Goal: Information Seeking & Learning: Find specific fact

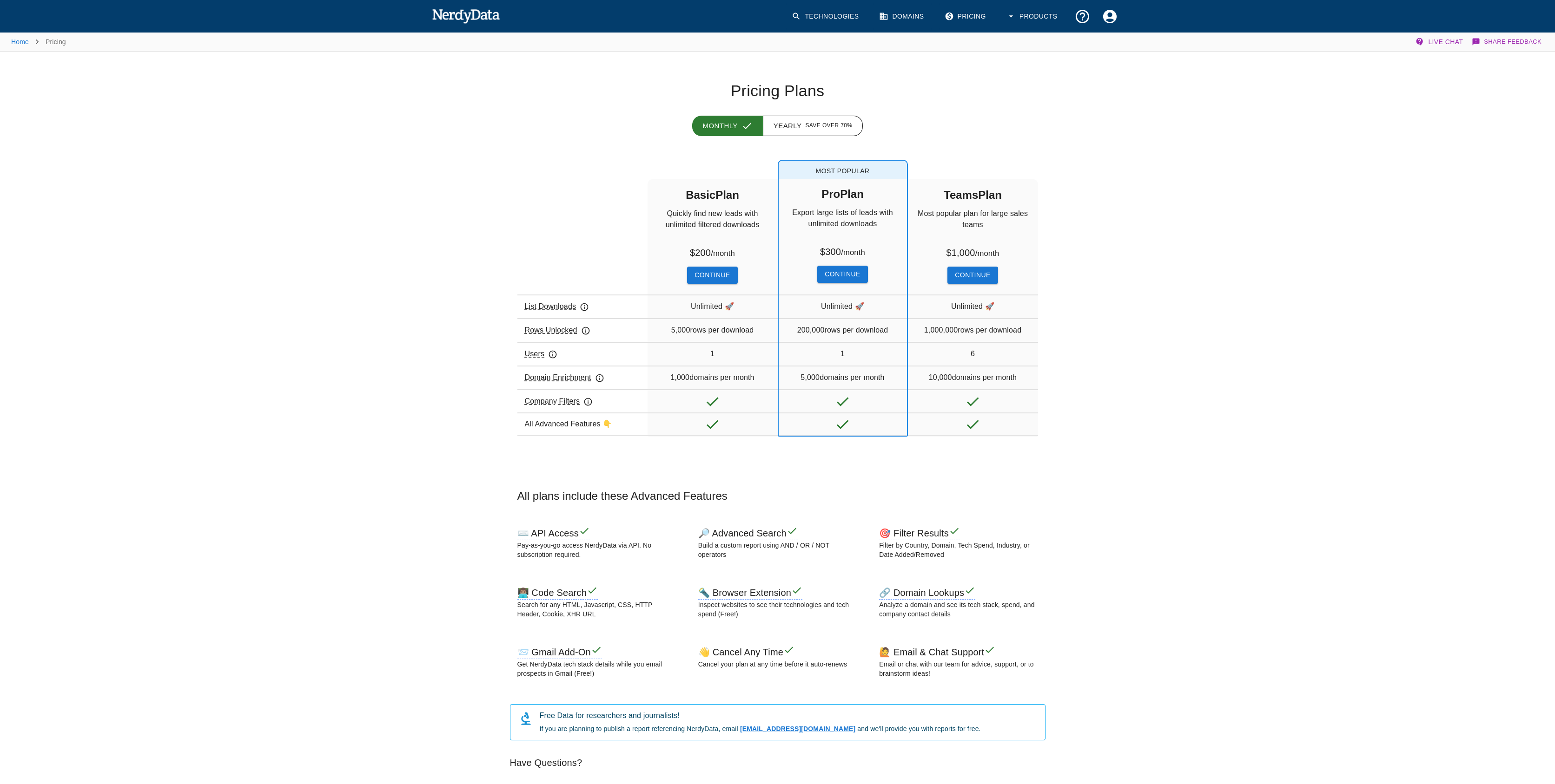
click at [1142, 199] on div "Home Pricing Live Chat Share Feedback Pricing Plans Monthly Yearly Save over 70…" at bounding box center [778, 666] width 1555 height 1270
click at [1138, 184] on div "Home Pricing Live Chat Share Feedback Pricing Plans Monthly Yearly Save over 70…" at bounding box center [778, 666] width 1555 height 1270
click at [1212, 162] on div "Home Pricing Live Chat Share Feedback Pricing Plans Monthly Yearly Save over 70…" at bounding box center [778, 666] width 1555 height 1270
click at [1157, 216] on div "Home Pricing Live Chat Share Feedback Pricing Plans Monthly Yearly Save over 70…" at bounding box center [778, 666] width 1555 height 1270
click at [842, 339] on div "200,000 rows per download" at bounding box center [842, 330] width 128 height 23
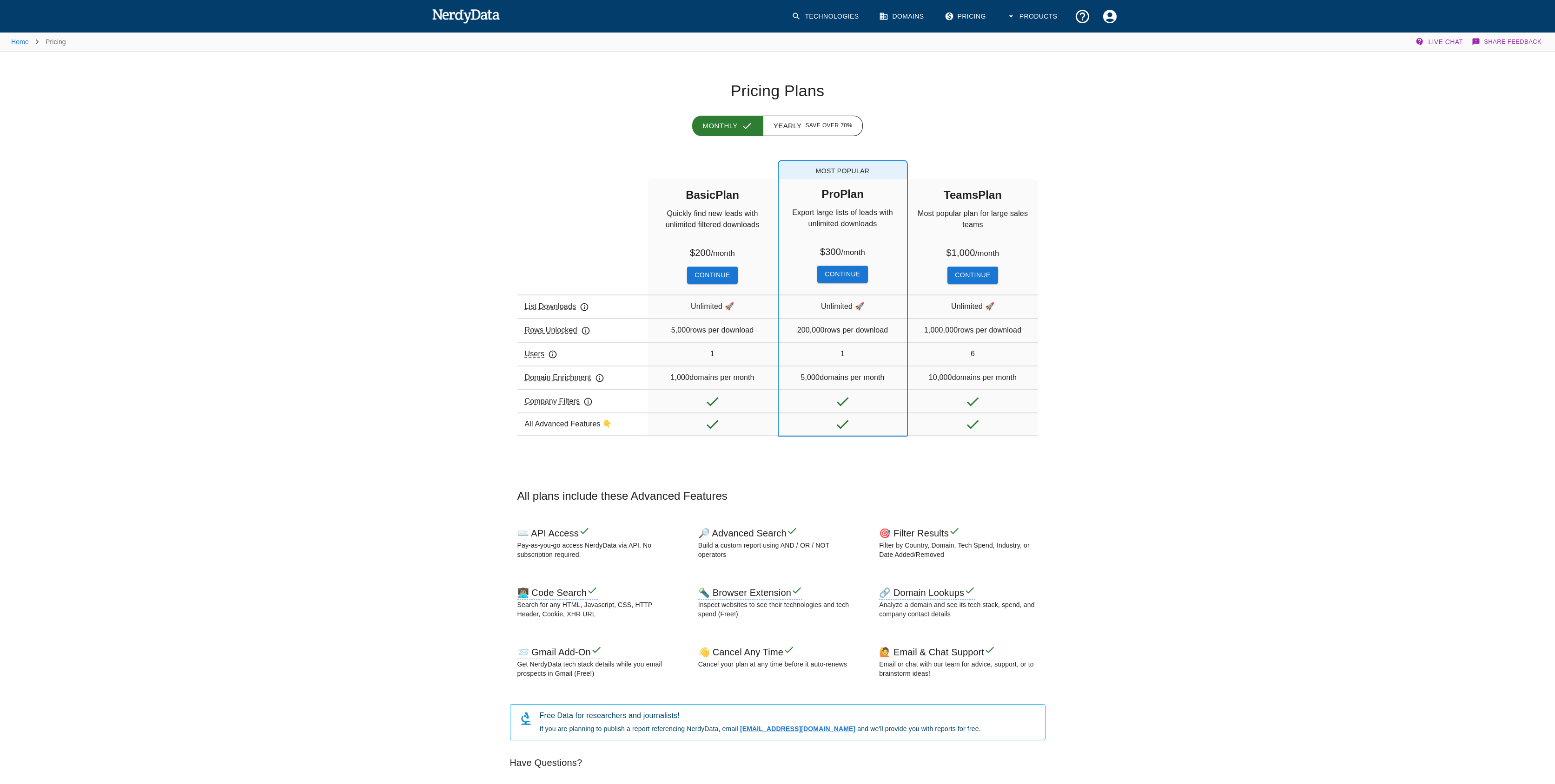
click at [846, 328] on div "200,000 rows per download" at bounding box center [842, 330] width 128 height 23
click at [1174, 362] on div "Home Pricing Live Chat Share Feedback Pricing Plans Monthly Yearly Save over 70…" at bounding box center [778, 666] width 1555 height 1270
click at [1145, 396] on div "Home Pricing Live Chat Share Feedback Pricing Plans Monthly Yearly Save over 70…" at bounding box center [778, 666] width 1555 height 1270
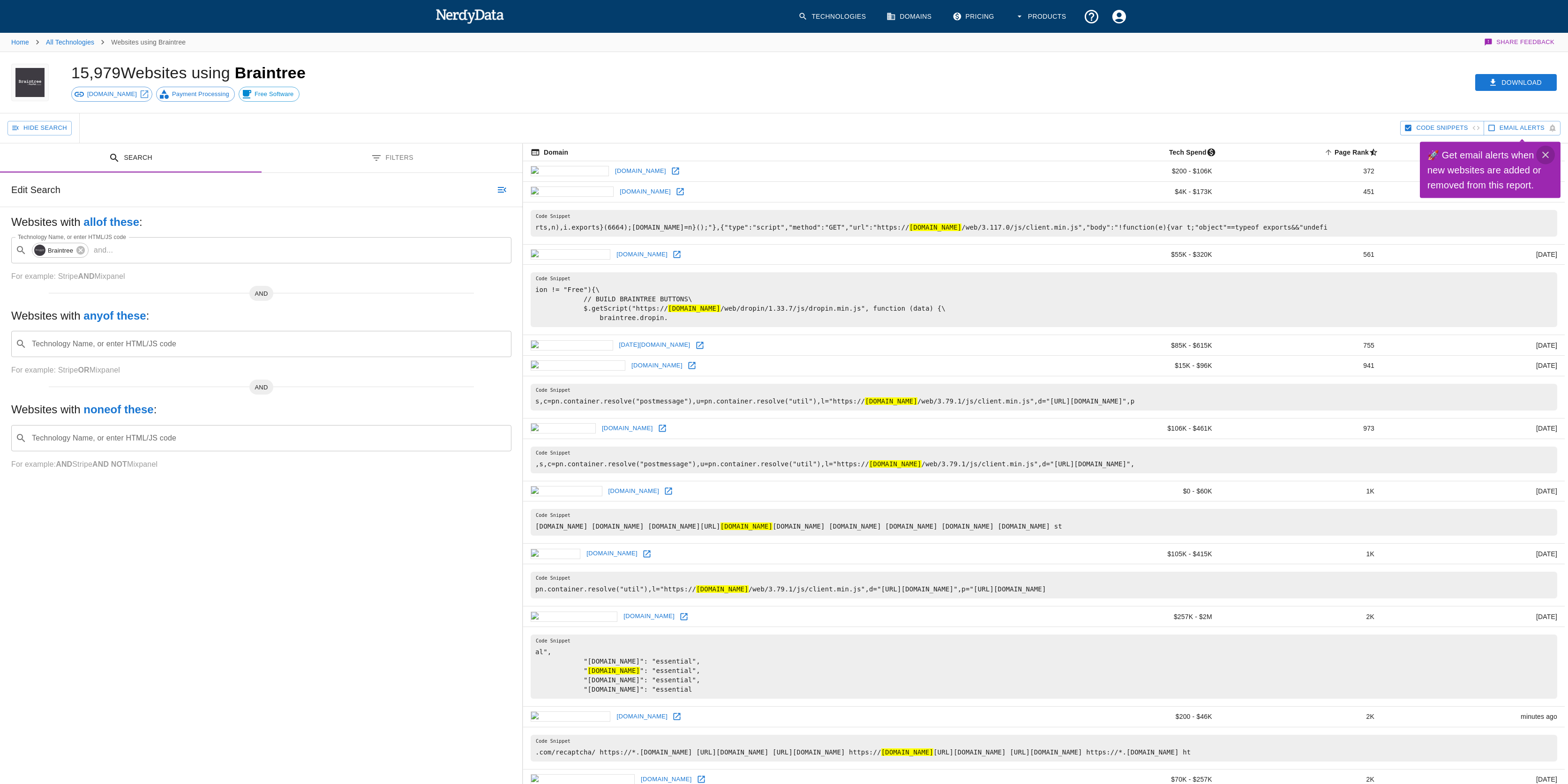
click at [1549, 152] on icon "Close" at bounding box center [1545, 155] width 11 height 11
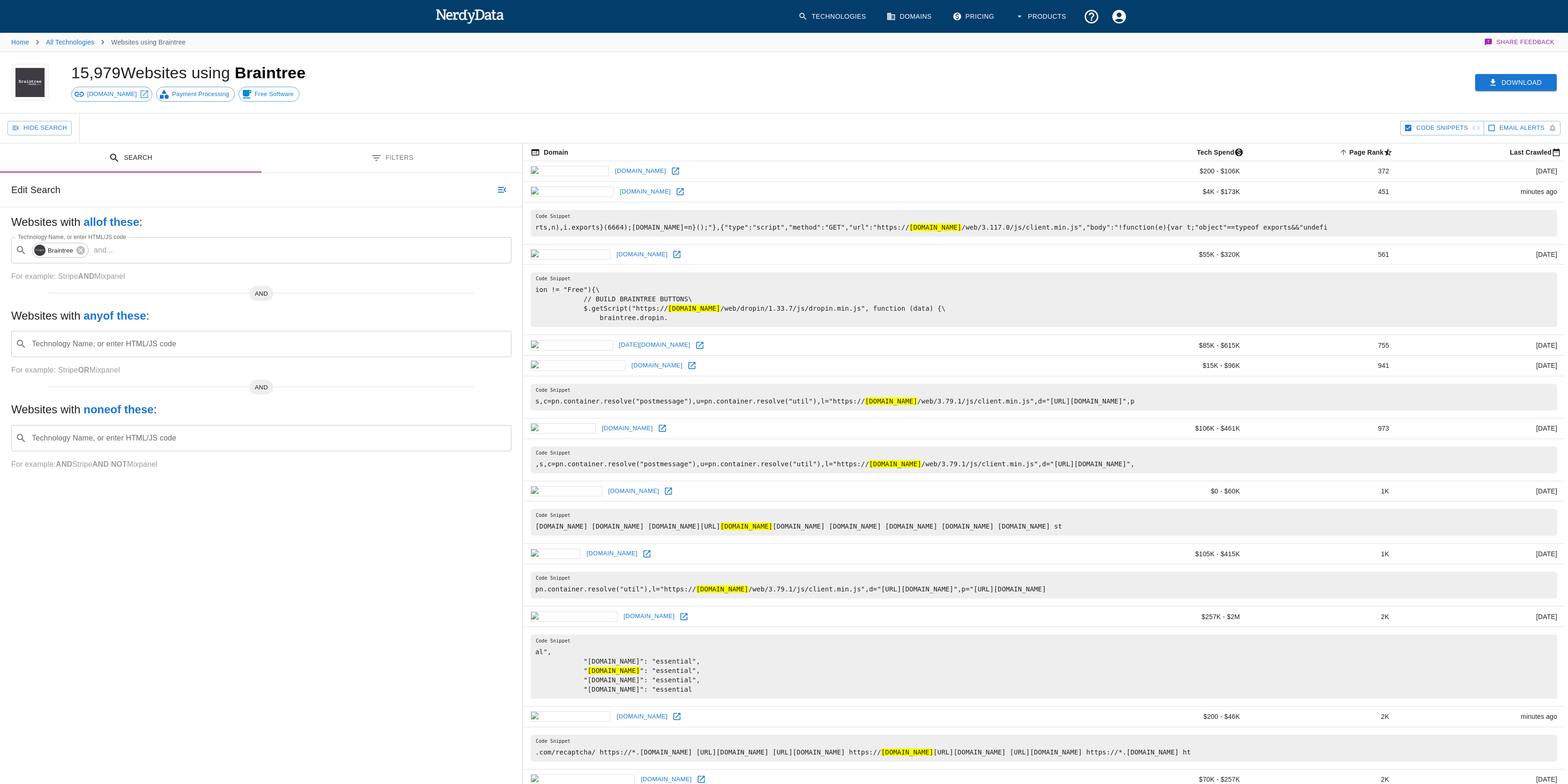
click at [1539, 83] on button "Download" at bounding box center [1515, 82] width 81 height 17
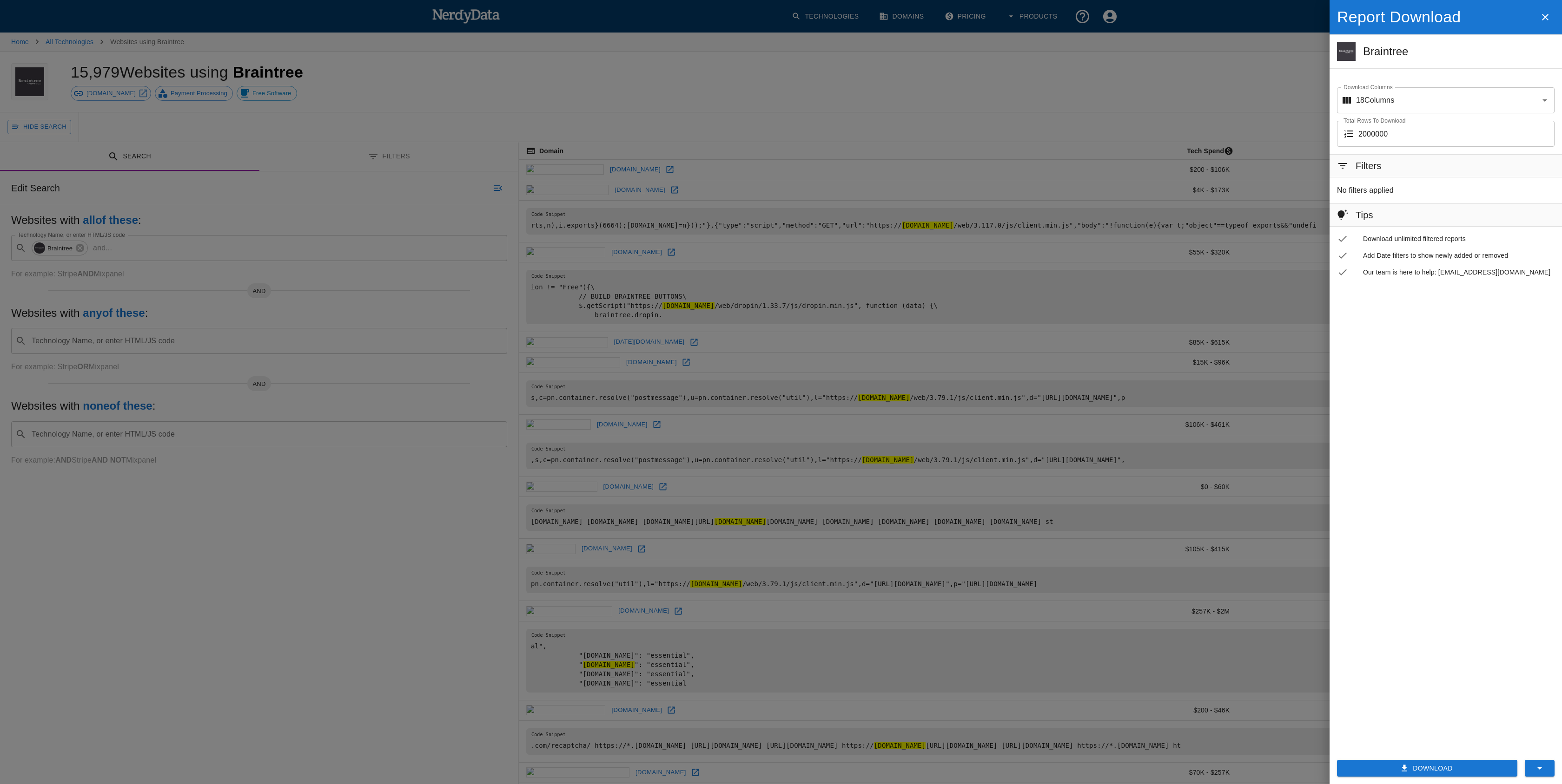
click at [1425, 272] on span "Our team is here to help: [EMAIL_ADDRESS][DOMAIN_NAME]" at bounding box center [1458, 272] width 192 height 9
click at [1399, 306] on div "Filters No filters applied Tips Download unlimited filtered reports Add Date fi…" at bounding box center [1445, 450] width 232 height 591
click at [1187, 77] on div at bounding box center [781, 392] width 1562 height 784
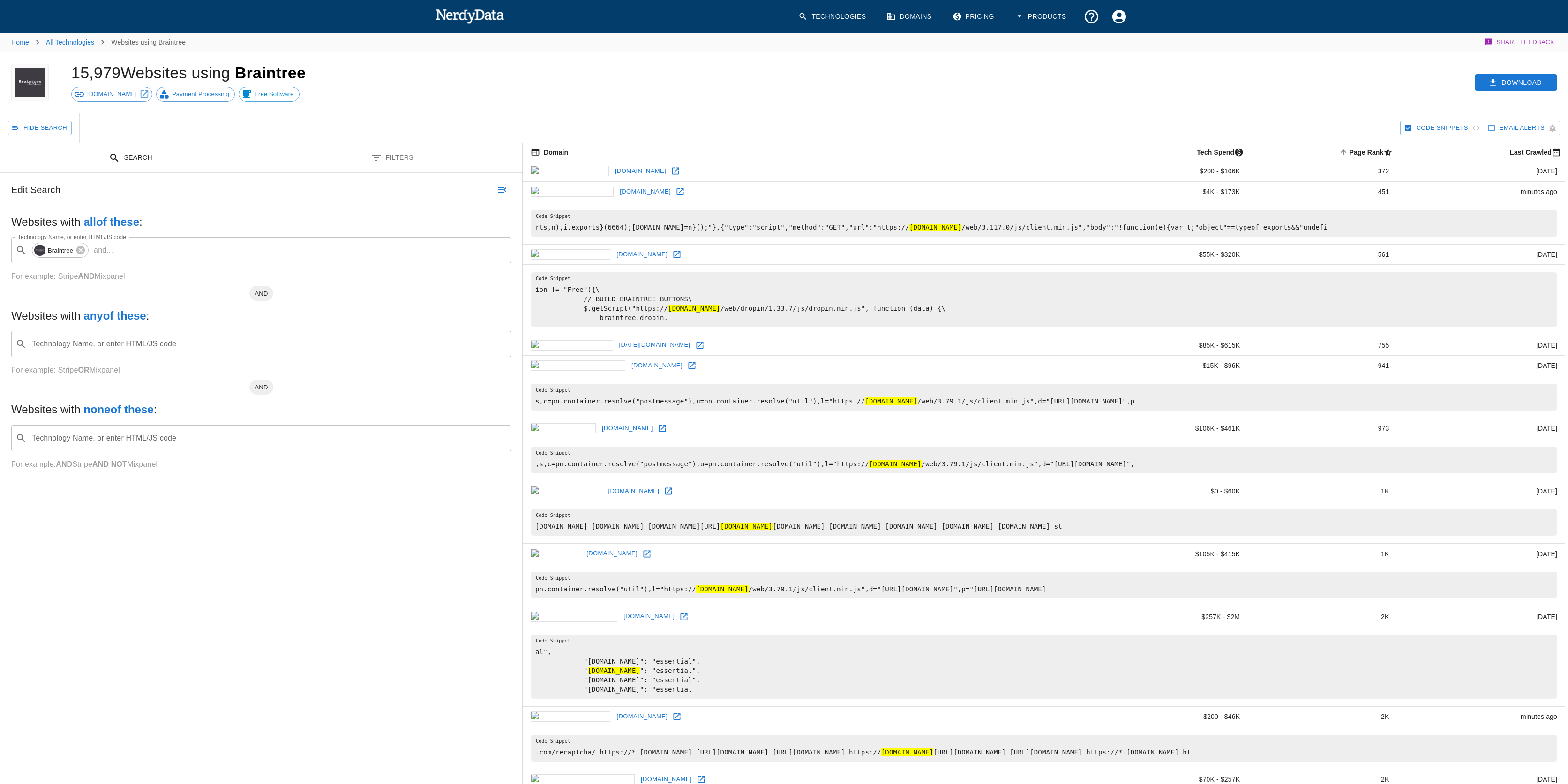
click at [981, 14] on link "Pricing" at bounding box center [974, 17] width 55 height 28
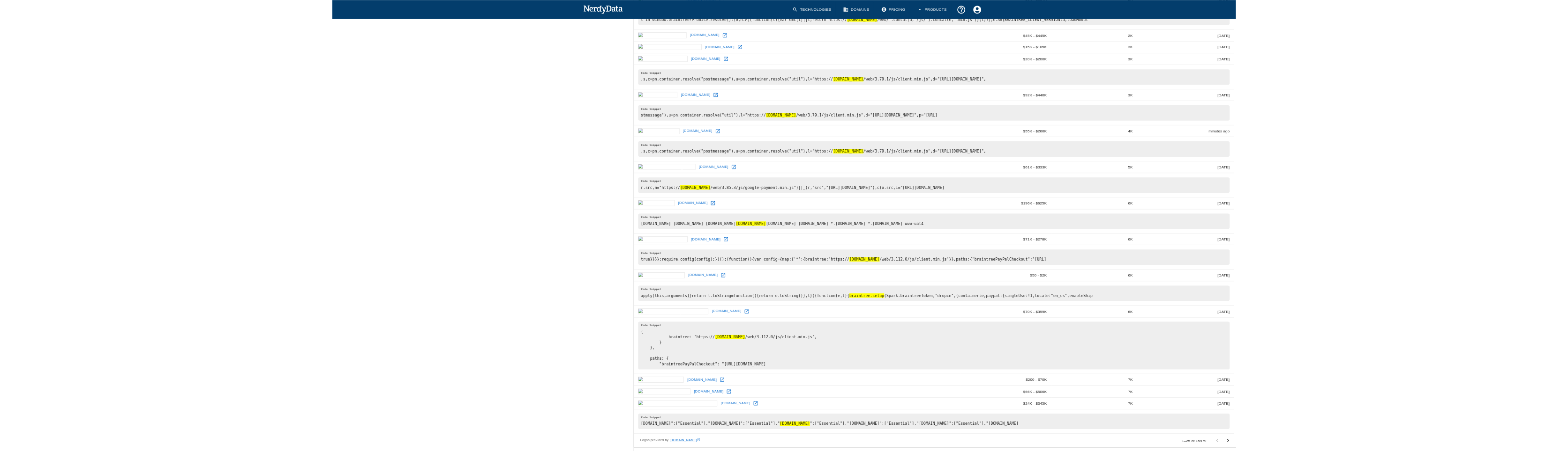
scroll to position [844, 0]
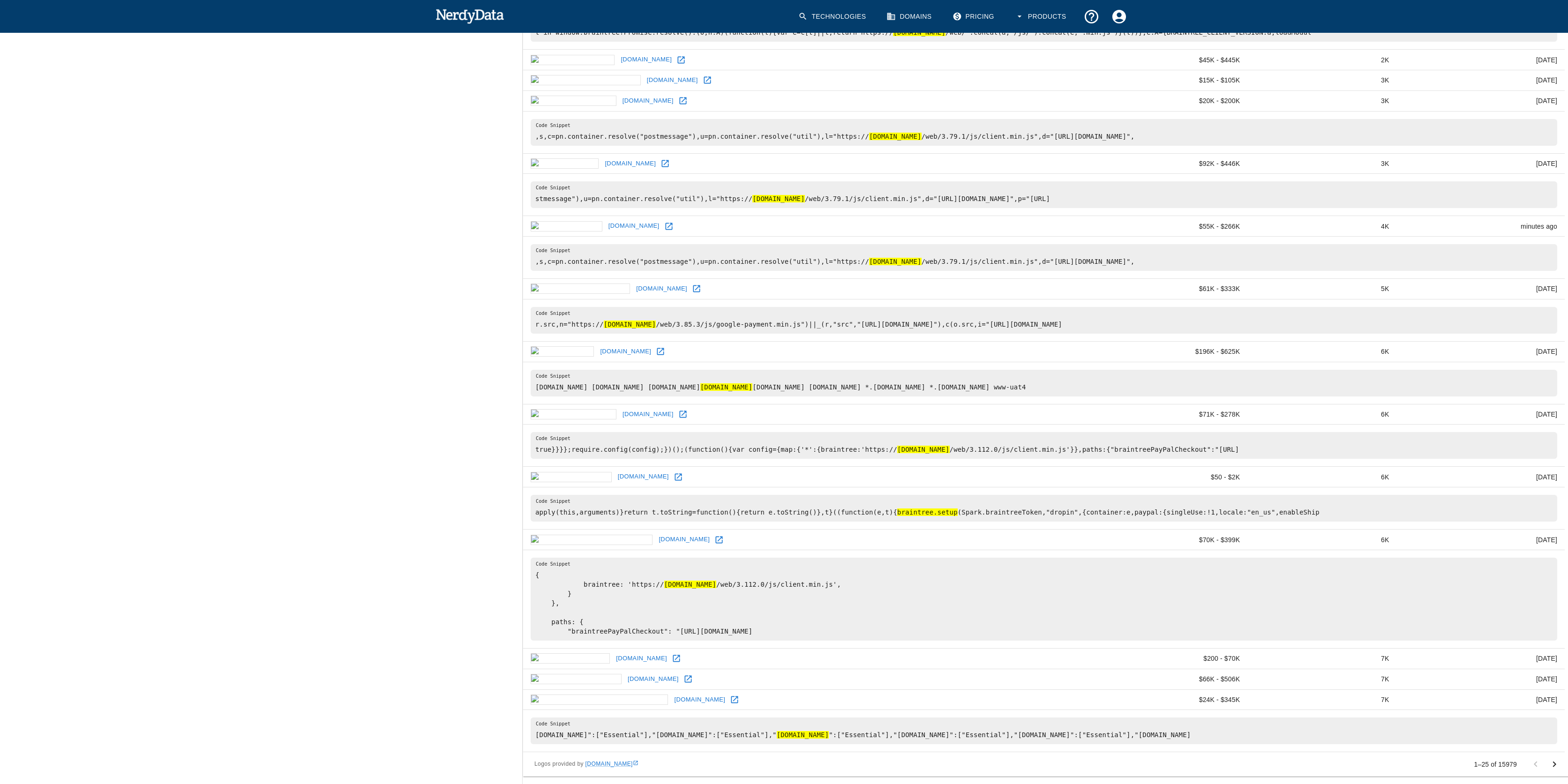
click at [1481, 761] on p "1–25 of 15979" at bounding box center [1495, 764] width 43 height 9
click at [1418, 766] on div "Logos provided by [DOMAIN_NAME]" at bounding box center [1004, 764] width 940 height 9
click at [485, 620] on div "Search Filters Edit Search Websites with all of these : Technology Name, or ent…" at bounding box center [261, 41] width 523 height 1486
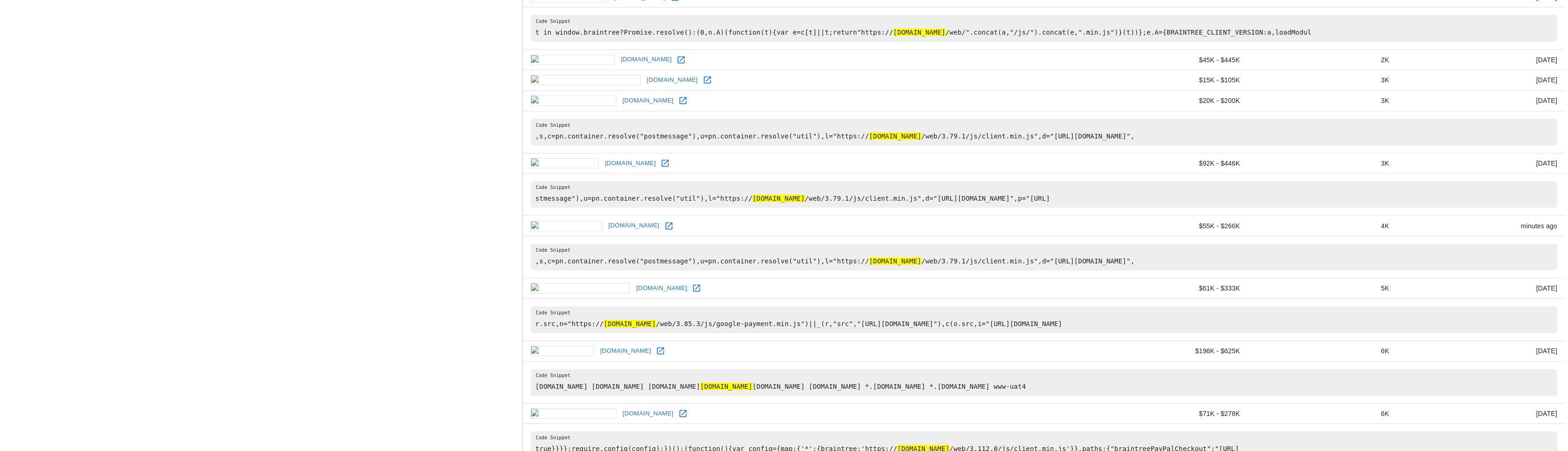
click at [244, 367] on div "Search Filters Edit Search Websites with all of these : Technology Name, or ent…" at bounding box center [261, 41] width 523 height 1485
click at [132, 388] on div "Search Filters Edit Search Websites with all of these : Technology Name, or ent…" at bounding box center [261, 41] width 523 height 1485
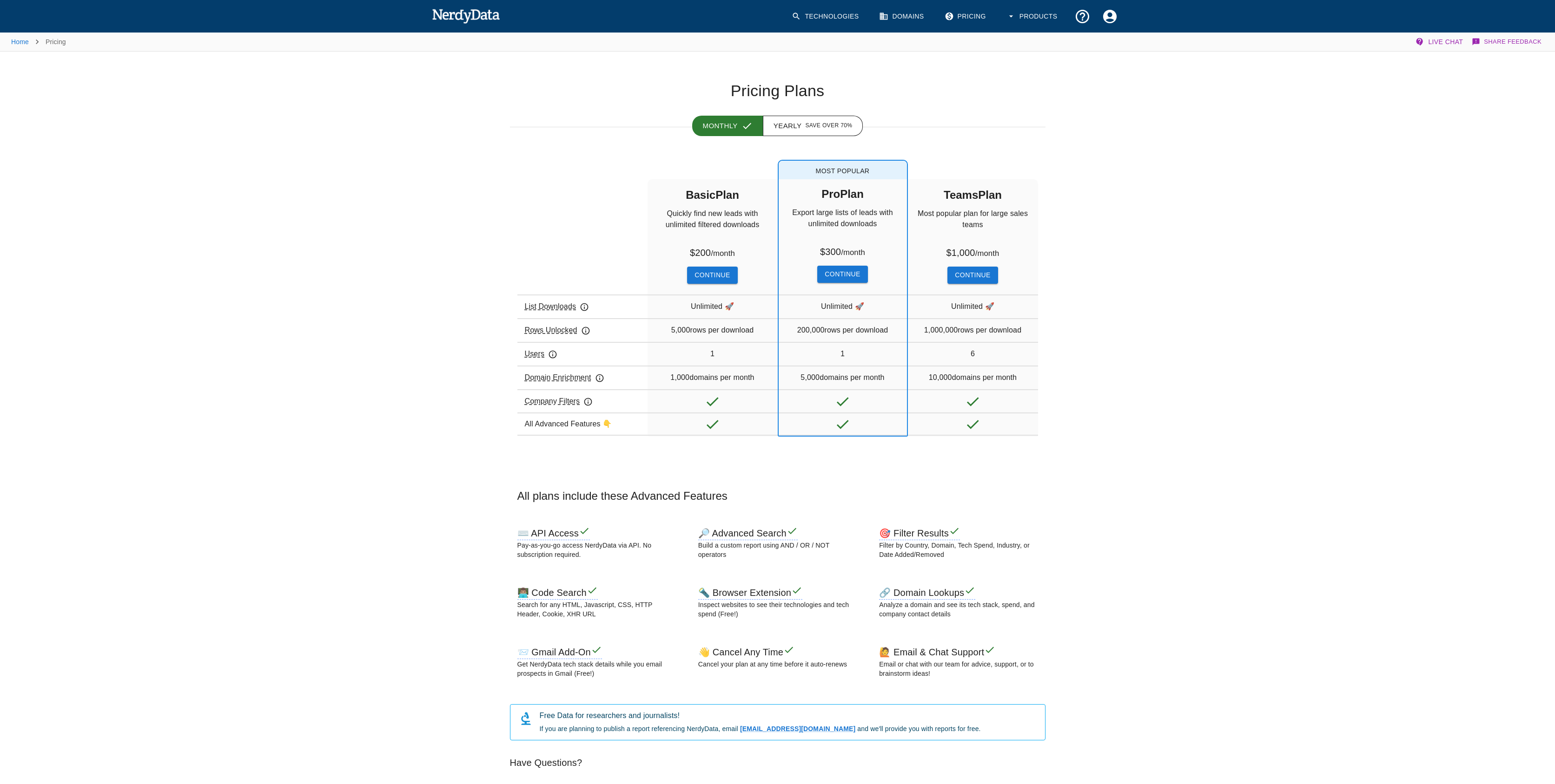
click at [769, 126] on button "Yearly Save over 70%" at bounding box center [813, 125] width 101 height 20
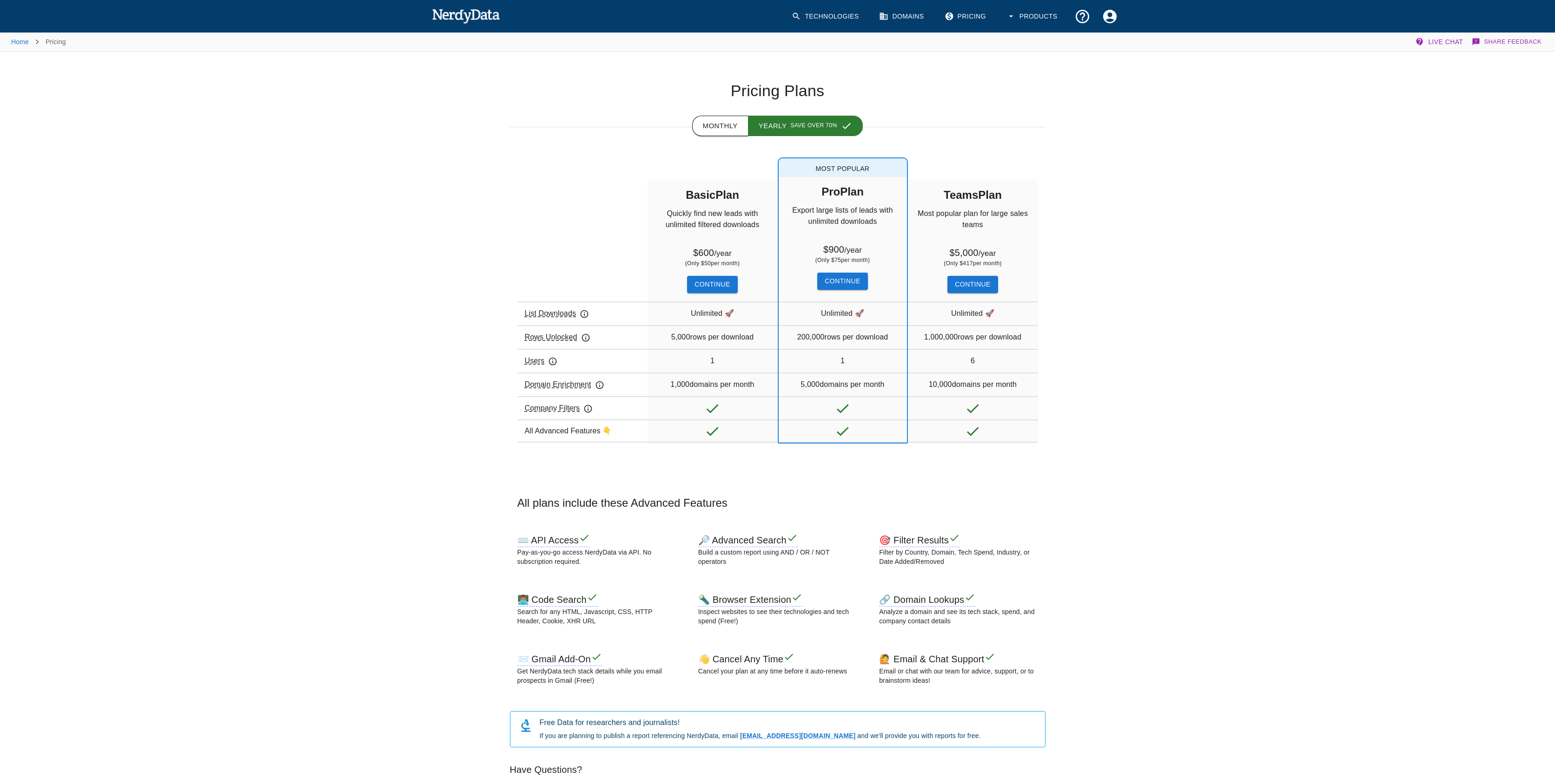
click at [713, 130] on button "Monthly" at bounding box center [719, 125] width 56 height 20
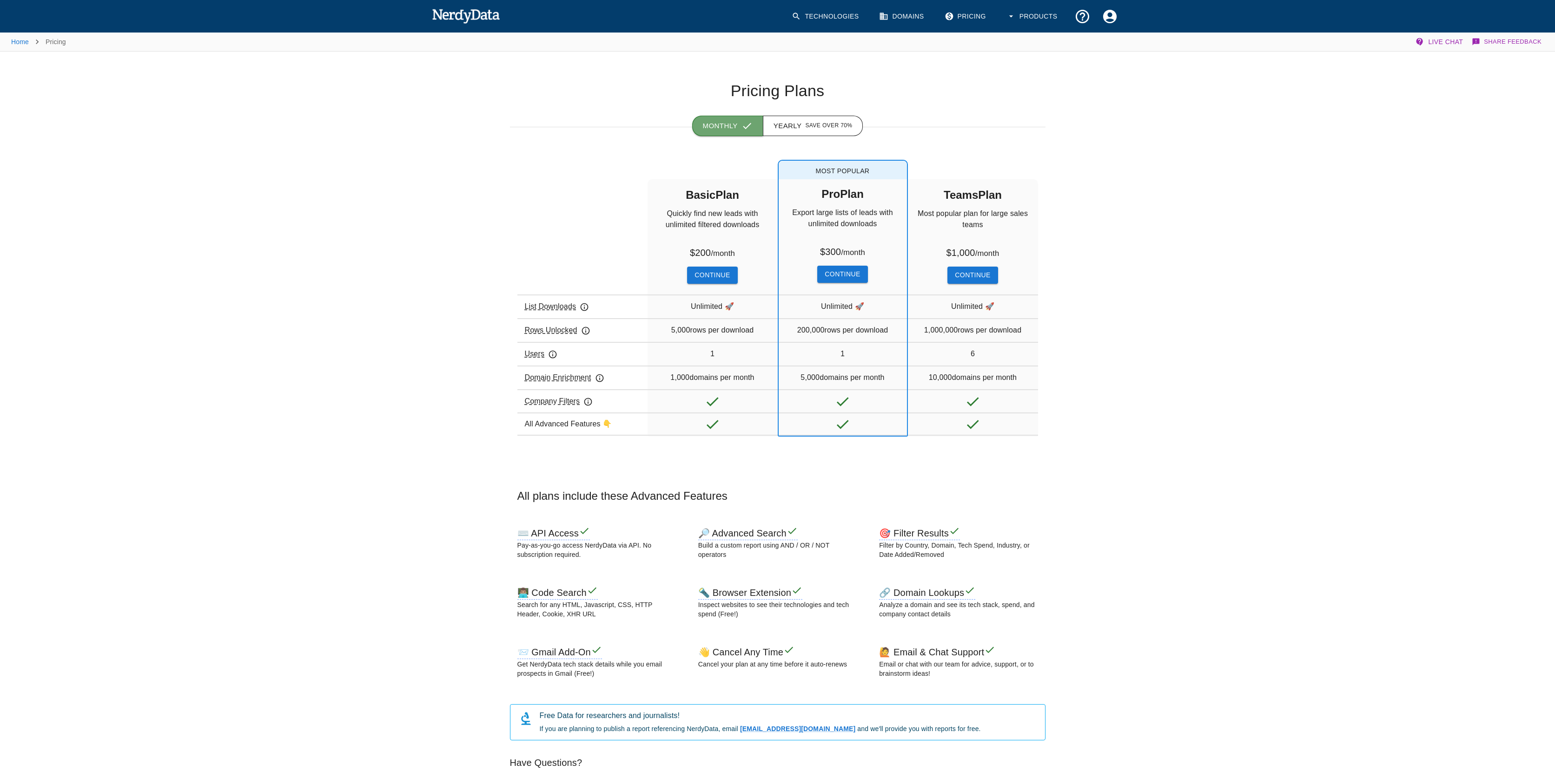
click at [751, 125] on icon "button" at bounding box center [747, 125] width 11 height 11
drag, startPoint x: 792, startPoint y: 125, endPoint x: 786, endPoint y: 125, distance: 6.0
click at [792, 125] on button "Yearly Save over 70%" at bounding box center [813, 125] width 101 height 20
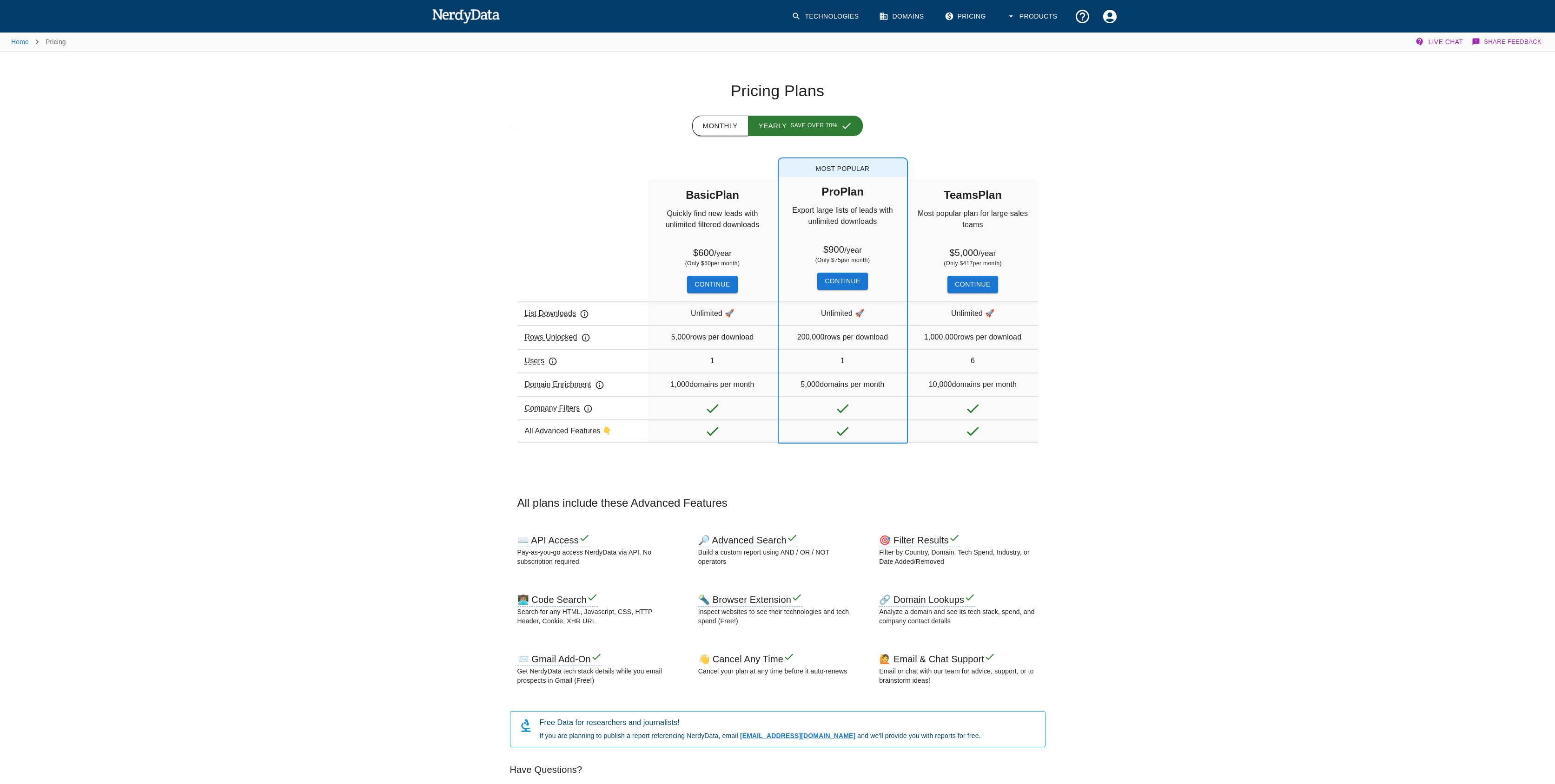
click at [727, 125] on button "Monthly" at bounding box center [719, 125] width 56 height 20
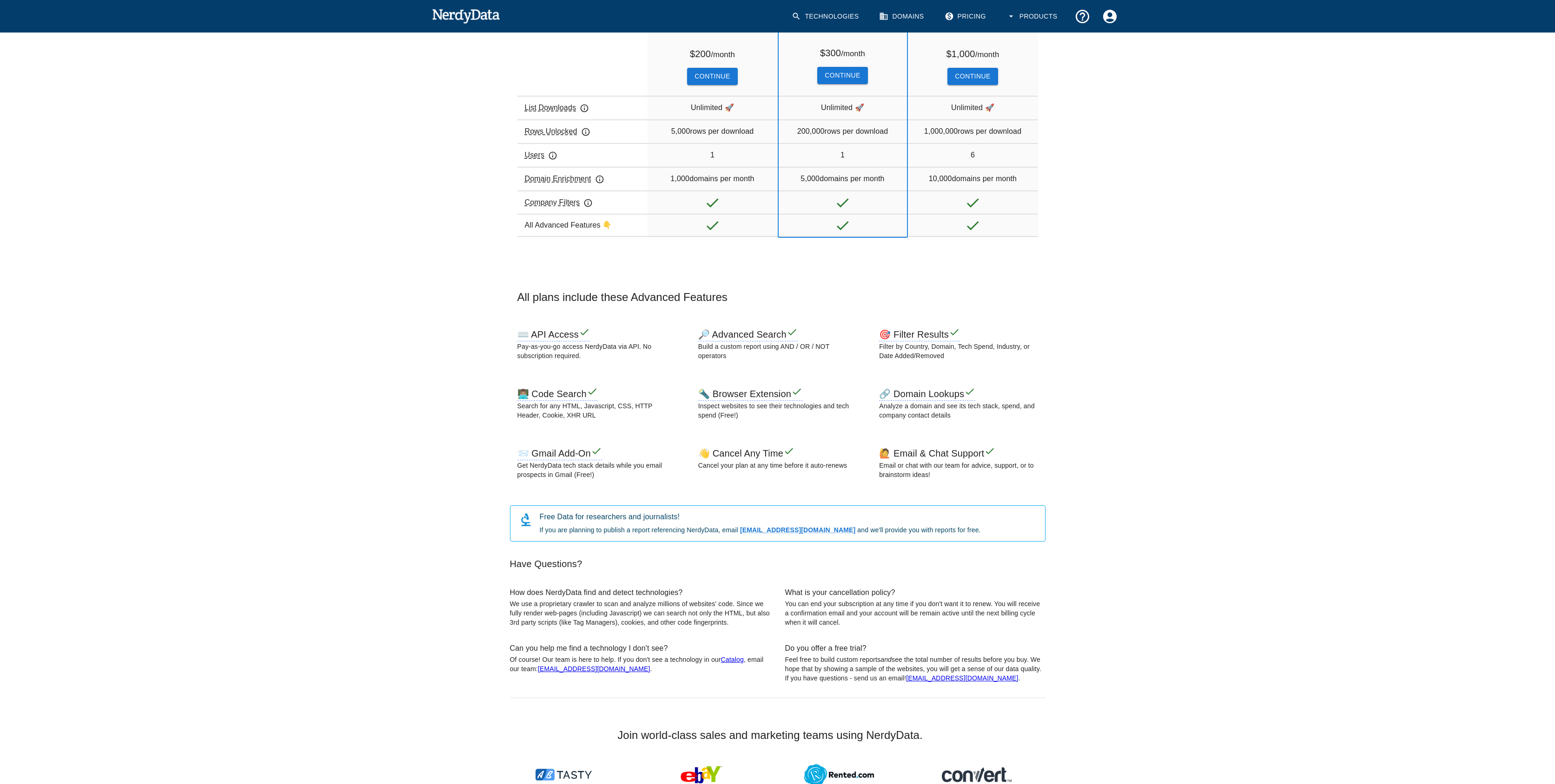
scroll to position [515, 0]
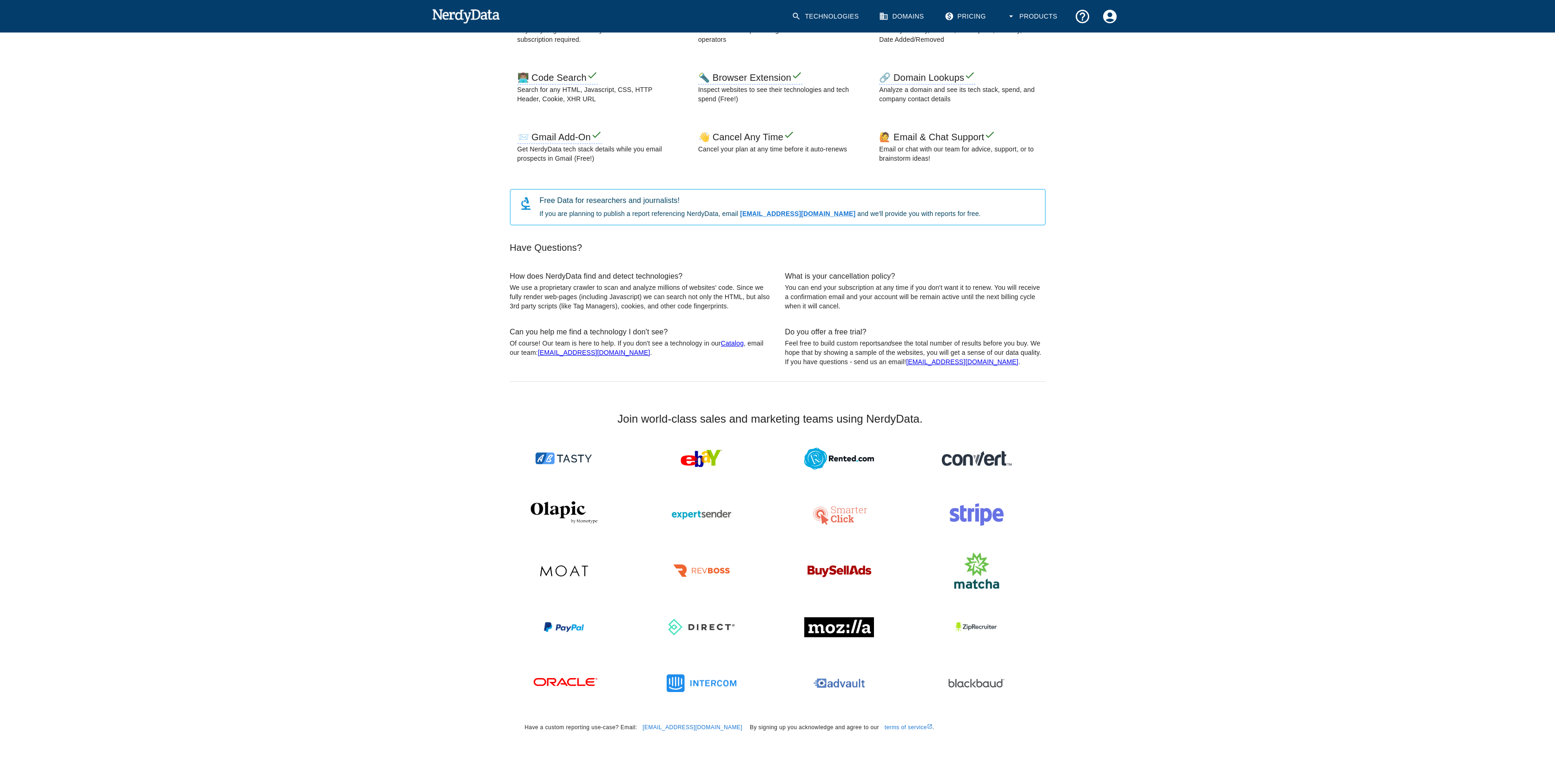
click at [336, 449] on div "Home Pricing Live Chat Share Feedback Pricing Plans Monthly Yearly Save over 70…" at bounding box center [778, 151] width 1555 height 1270
drag, startPoint x: 521, startPoint y: 13, endPoint x: 425, endPoint y: 14, distance: 96.0
click at [425, 14] on div "Technologies Domains Pricing Products" at bounding box center [778, 16] width 714 height 33
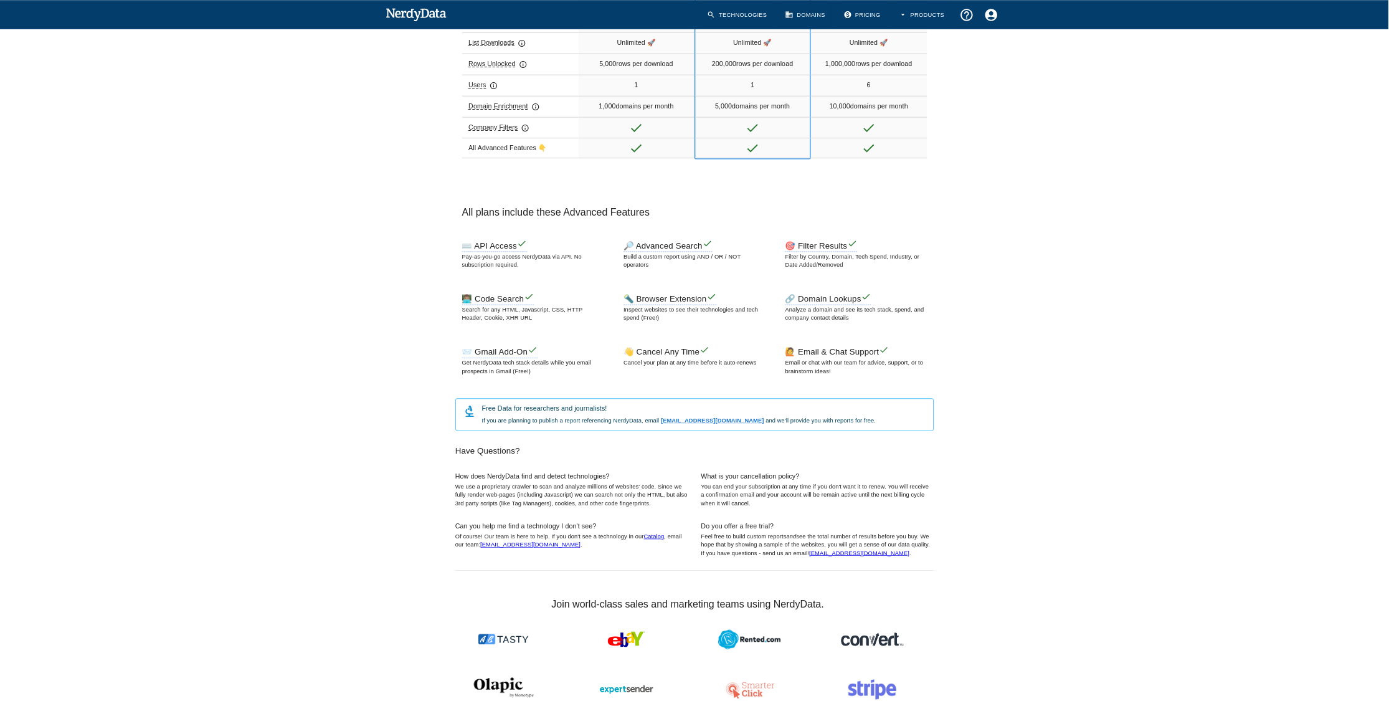
scroll to position [0, 0]
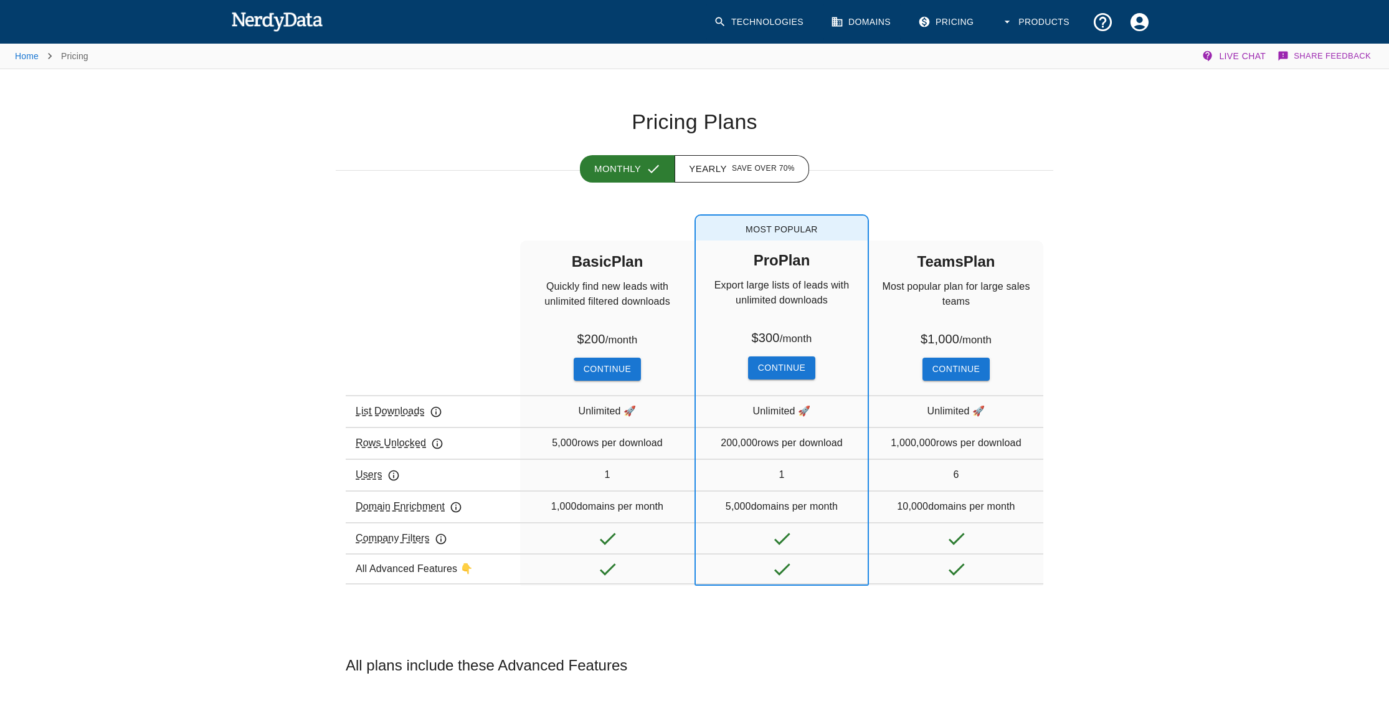
click at [384, 242] on div "List Downloads Rows Unlocked Users Domain Enrichment Company Filters All Advanc…" at bounding box center [433, 412] width 174 height 345
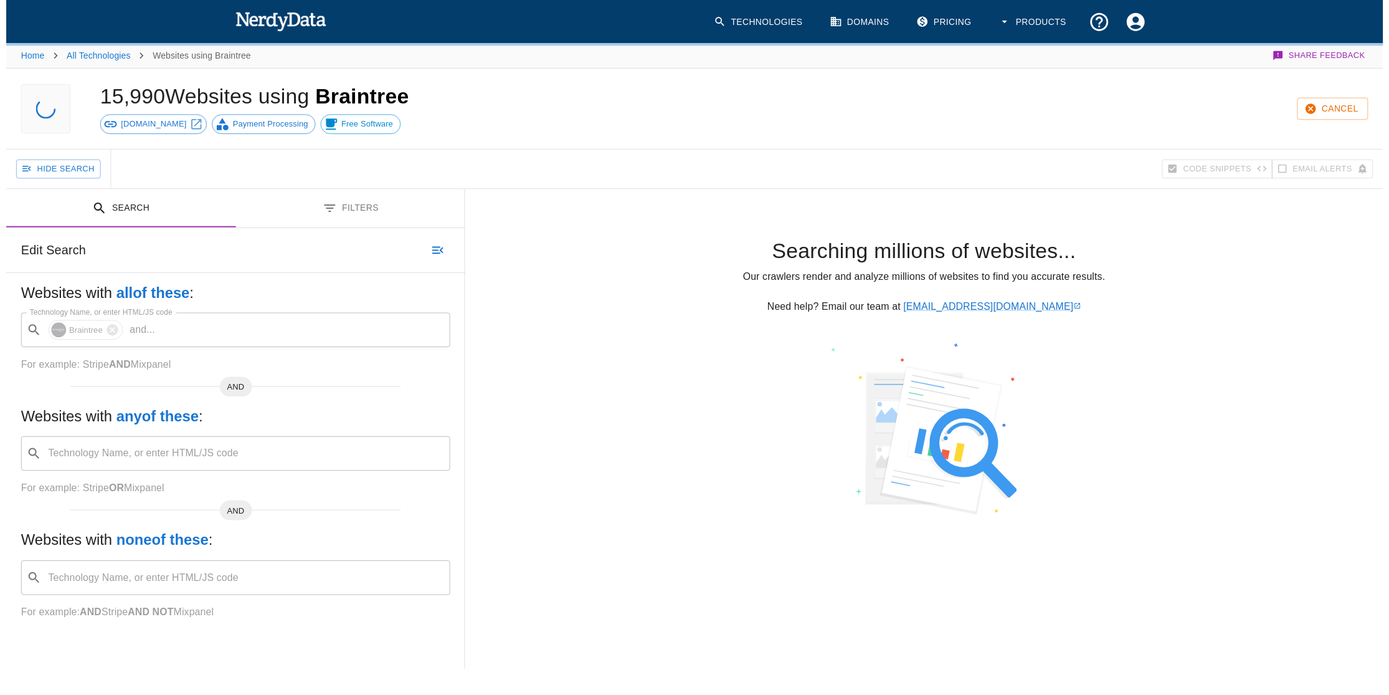
scroll to position [243, 0]
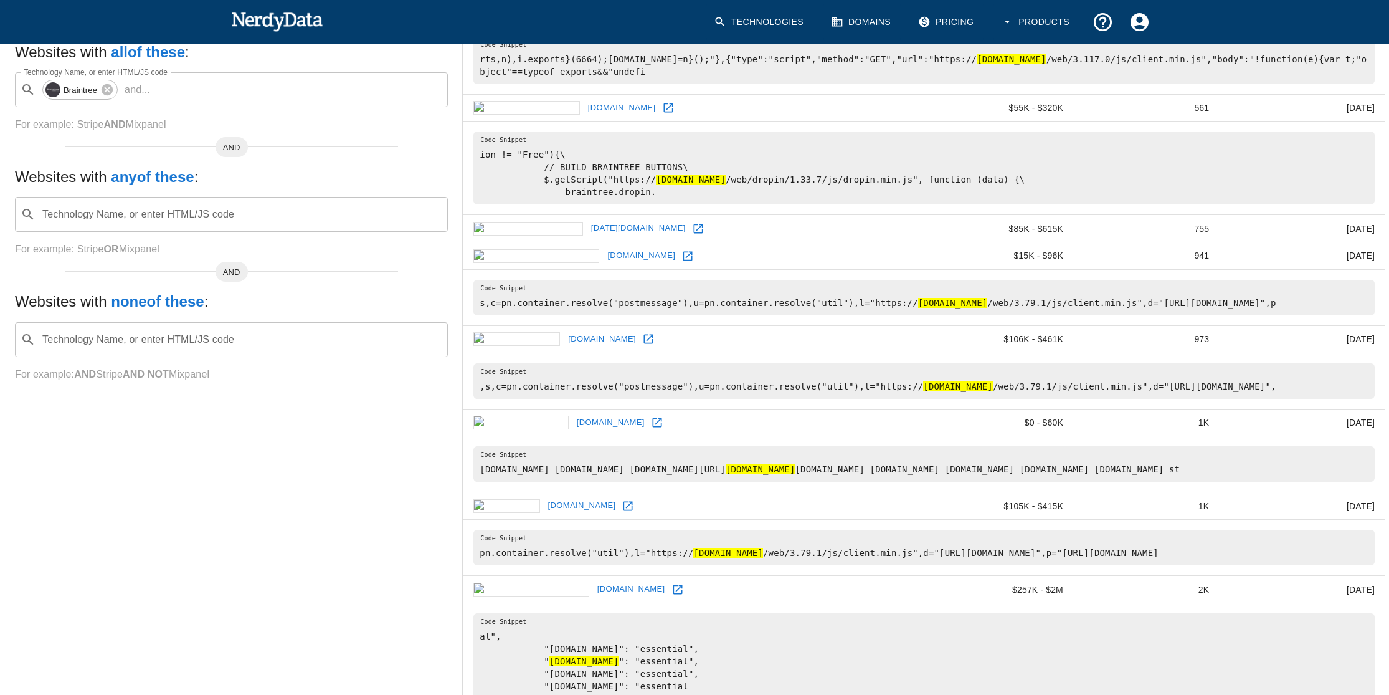
click at [615, 178] on pre "ion != "Free"){\ // BUILD BRAINTREE BUTTONS\ $.getScript("https:// js.braintree…" at bounding box center [923, 167] width 901 height 73
drag, startPoint x: 613, startPoint y: 178, endPoint x: 805, endPoint y: 184, distance: 191.9
click at [805, 184] on pre "ion != "Free"){\ // BUILD BRAINTREE BUTTONS\ $.getScript("https:// js.braintree…" at bounding box center [923, 167] width 901 height 73
copy pre "https:// js.braintreegateway.com /web/"
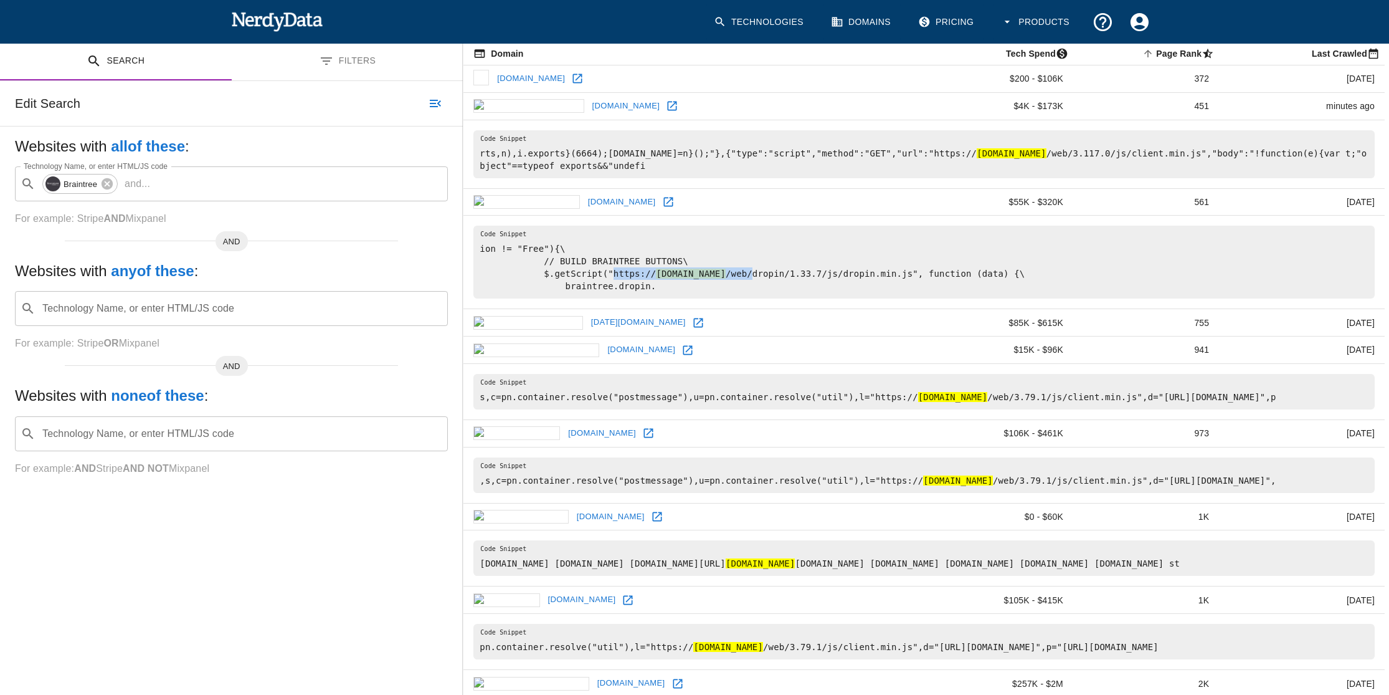
scroll to position [0, 0]
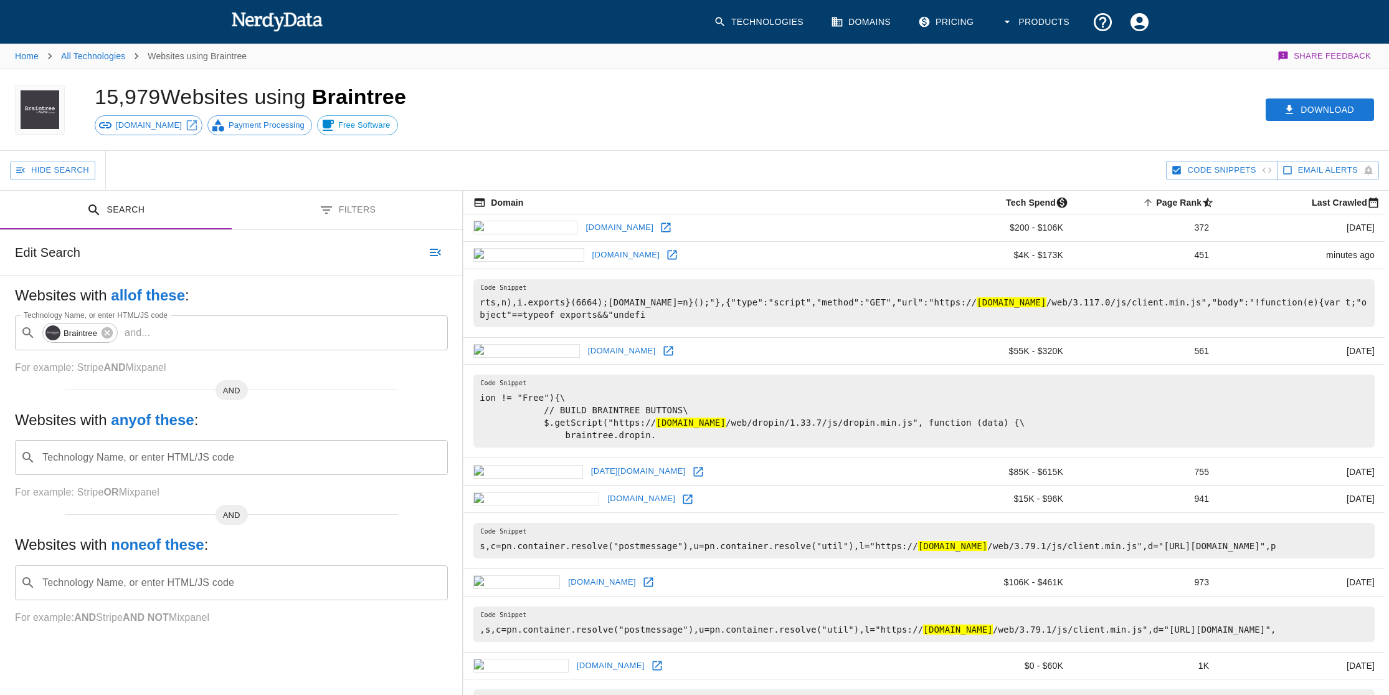
click at [933, 169] on div "Hide Search" at bounding box center [588, 170] width 1156 height 39
drag, startPoint x: 954, startPoint y: 302, endPoint x: 1077, endPoint y: 300, distance: 123.4
click at [1077, 300] on pre "rts,n),i.exports}(6664);window.tf=n}();"},{"type":"script","method":"GET","url"…" at bounding box center [923, 303] width 901 height 48
copy hl "[DOMAIN_NAME]"
click at [320, 204] on icon "Toggle between search and filters" at bounding box center [326, 209] width 15 height 15
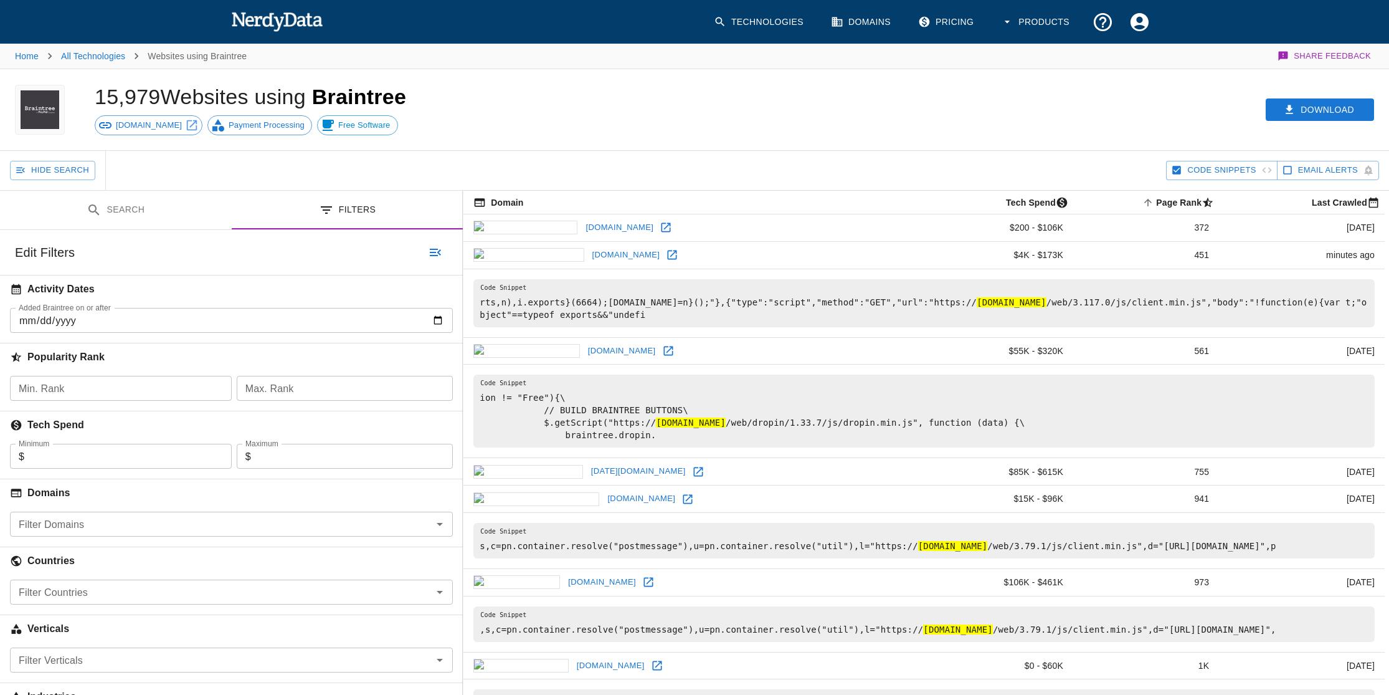
click at [163, 200] on button "Search" at bounding box center [116, 210] width 232 height 39
